Goal: Check status: Check status

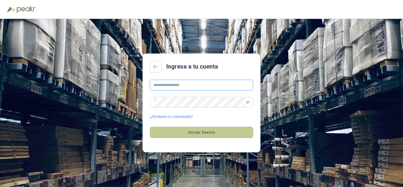
type input "**********"
click at [220, 136] on button "Iniciar Sesión" at bounding box center [201, 132] width 103 height 11
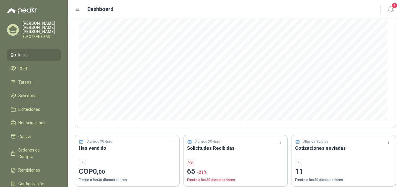
scroll to position [89, 0]
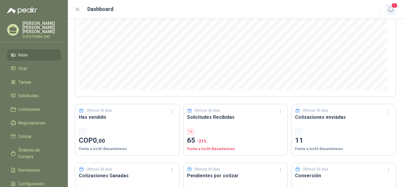
click at [395, 4] on span "1" at bounding box center [395, 6] width 6 height 6
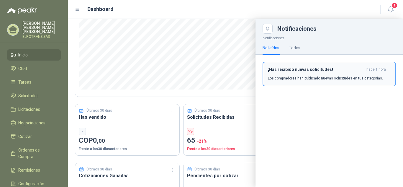
click at [302, 67] on h3 "¡Has recibido nuevas solicitudes!" at bounding box center [316, 69] width 96 height 5
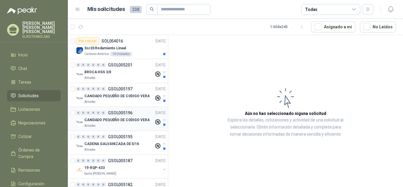
click at [117, 114] on p "GSOL005196" at bounding box center [120, 113] width 25 height 4
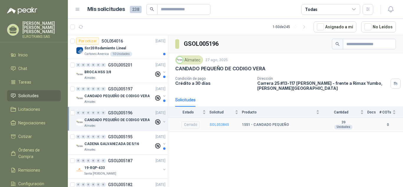
click at [222, 123] on b "SOL053845" at bounding box center [219, 125] width 19 height 4
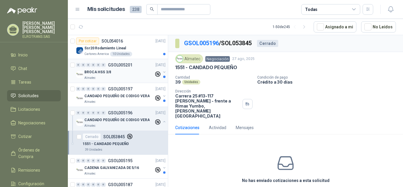
click at [101, 71] on p "BROCA HSS 3/8" at bounding box center [97, 72] width 27 height 6
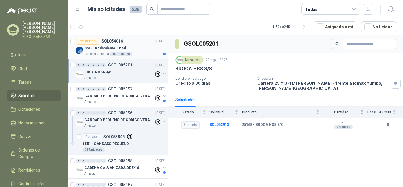
click at [99, 48] on p "Ssr20 Rodamiento Lineal" at bounding box center [105, 48] width 42 height 6
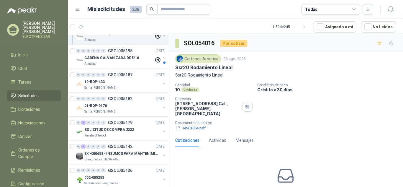
scroll to position [118, 0]
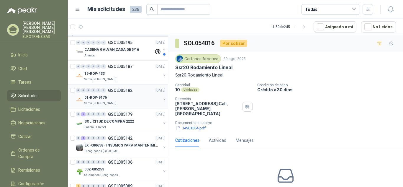
click at [81, 100] on img at bounding box center [79, 99] width 7 height 7
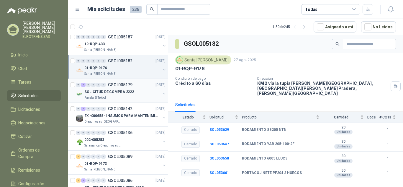
scroll to position [177, 0]
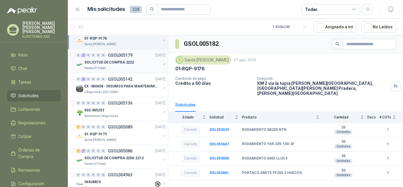
click at [162, 65] on button "button" at bounding box center [164, 64] width 5 height 5
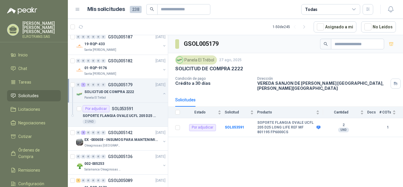
scroll to position [177, 0]
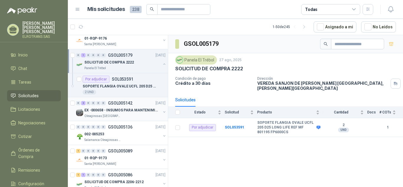
click at [162, 113] on button "button" at bounding box center [164, 112] width 5 height 5
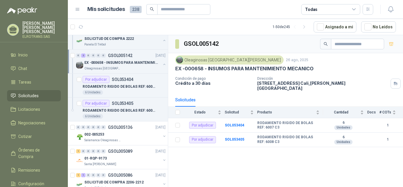
scroll to position [236, 0]
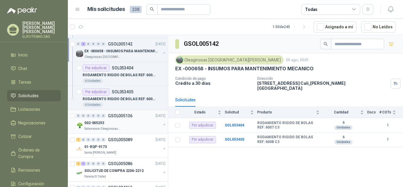
click at [162, 122] on button "button" at bounding box center [164, 124] width 5 height 5
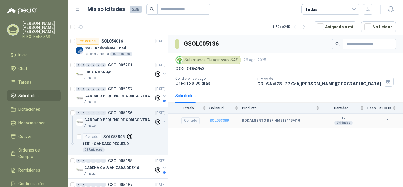
click at [220, 122] on b "SOL053389" at bounding box center [219, 120] width 19 height 4
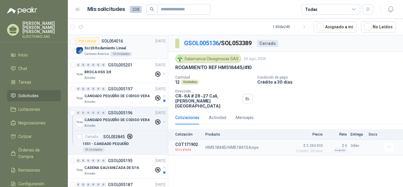
click at [103, 47] on p "Ssr20 Rodamiento Lineal" at bounding box center [105, 48] width 42 height 6
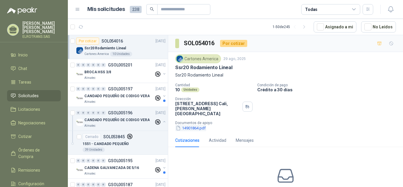
click at [190, 125] on button "14901864.pdf" at bounding box center [190, 128] width 31 height 6
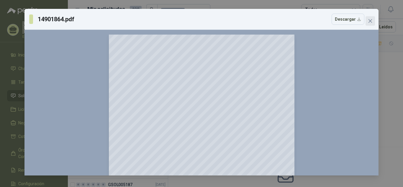
click at [373, 18] on button "Close" at bounding box center [370, 20] width 9 height 9
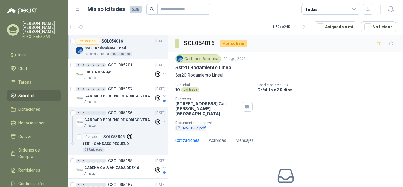
click at [185, 125] on button "14901864.pdf" at bounding box center [190, 128] width 31 height 6
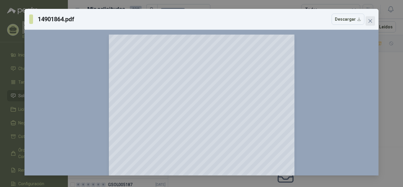
click at [370, 23] on icon "close" at bounding box center [370, 21] width 5 height 5
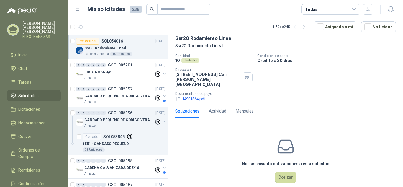
scroll to position [33, 0]
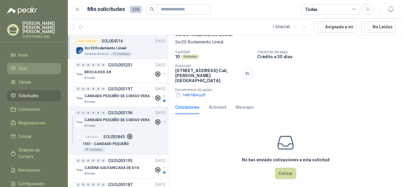
click at [16, 65] on li "Chat" at bounding box center [34, 68] width 47 height 6
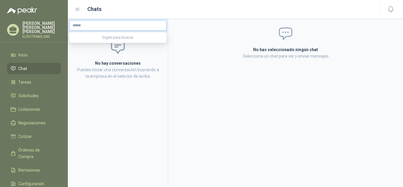
click at [99, 25] on input "text" at bounding box center [117, 25] width 97 height 10
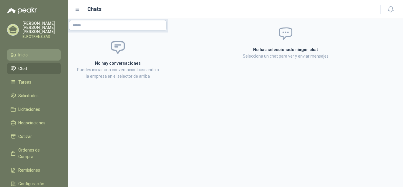
click at [22, 52] on span "Inicio" at bounding box center [22, 55] width 9 height 6
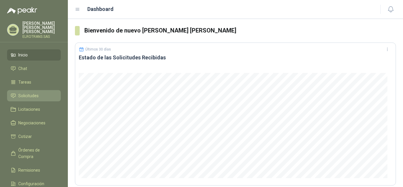
click at [35, 92] on span "Solicitudes" at bounding box center [28, 95] width 20 height 6
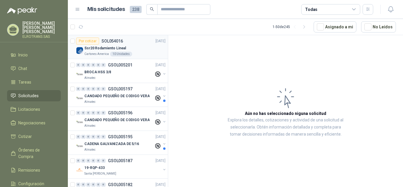
click at [108, 42] on p "SOL054016" at bounding box center [113, 41] width 22 height 4
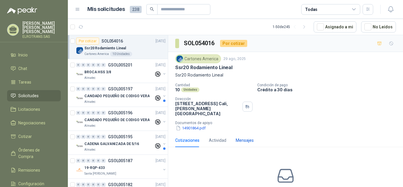
click at [250, 137] on div "Mensajes" at bounding box center [245, 140] width 18 height 6
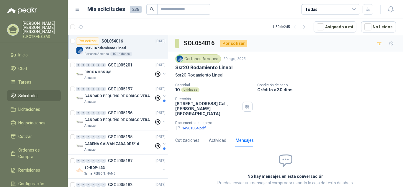
scroll to position [23, 0]
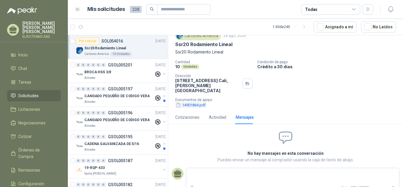
click at [190, 102] on button "14901864.pdf" at bounding box center [190, 105] width 31 height 6
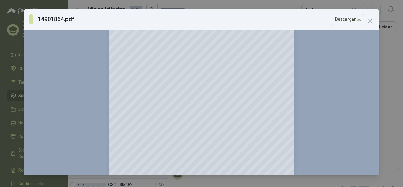
scroll to position [59, 0]
